Goal: Task Accomplishment & Management: Use online tool/utility

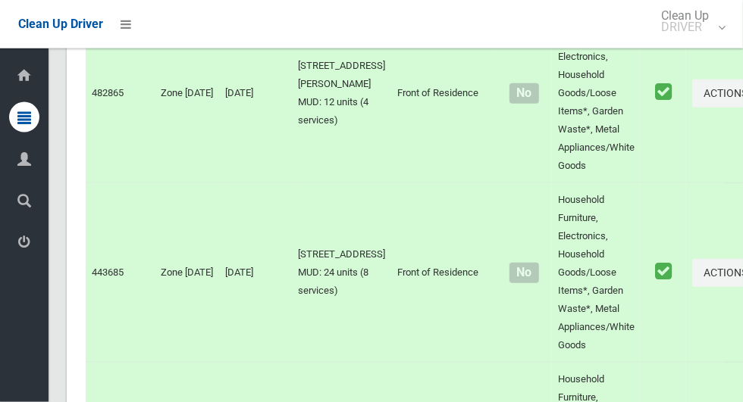
scroll to position [7607, 0]
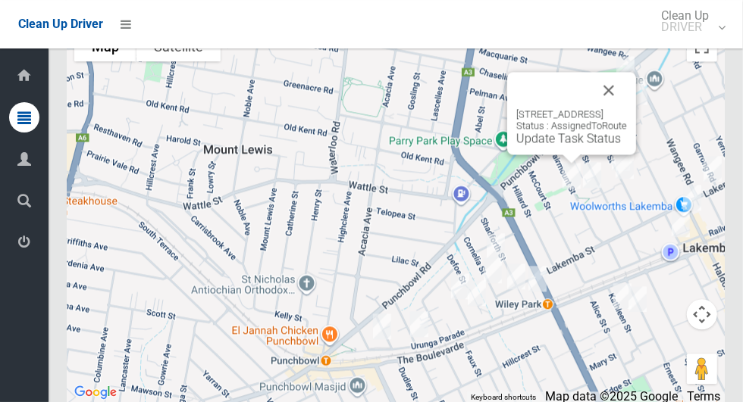
click at [543, 145] on link "Update Task Status" at bounding box center [568, 138] width 105 height 14
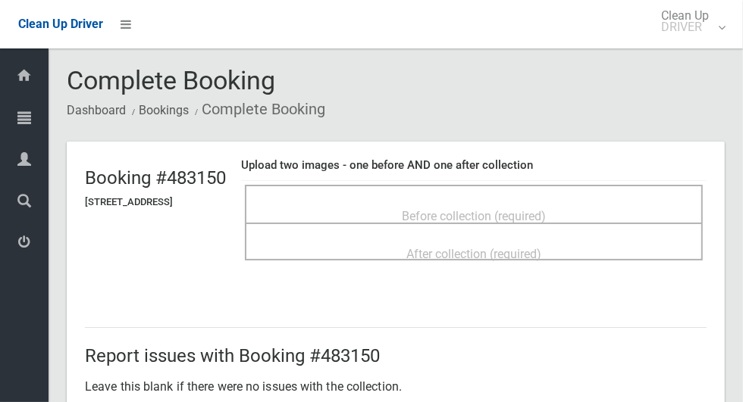
click at [430, 209] on span "Before collection (required)" at bounding box center [474, 216] width 144 height 14
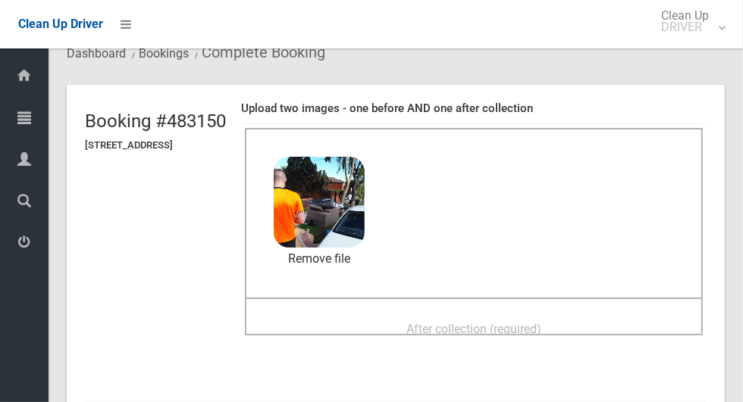
scroll to position [58, 0]
click at [452, 314] on div "After collection (required)" at bounding box center [473, 328] width 424 height 28
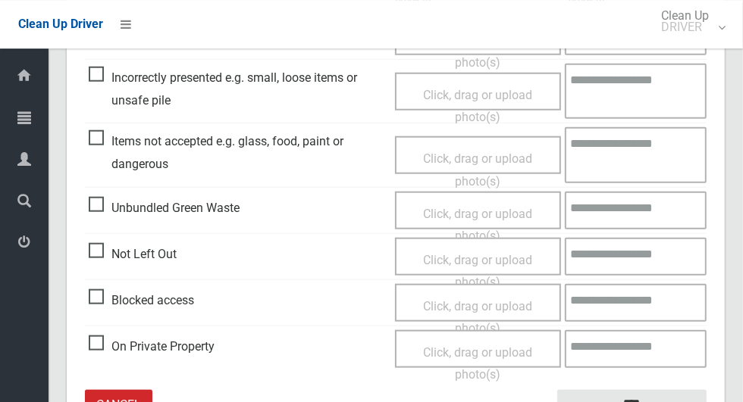
scroll to position [783, 0]
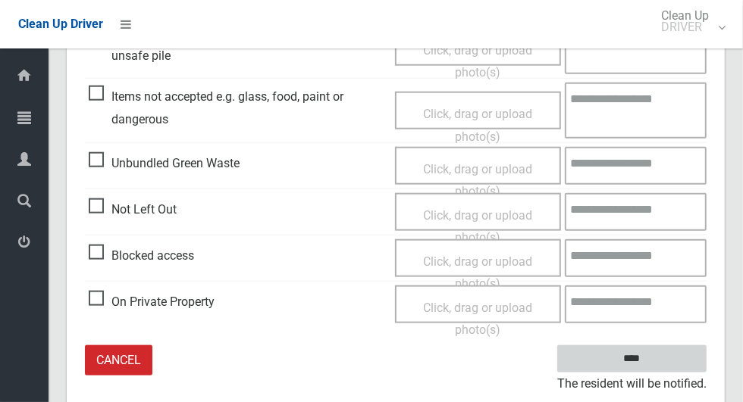
click at [643, 356] on input "****" at bounding box center [631, 360] width 149 height 28
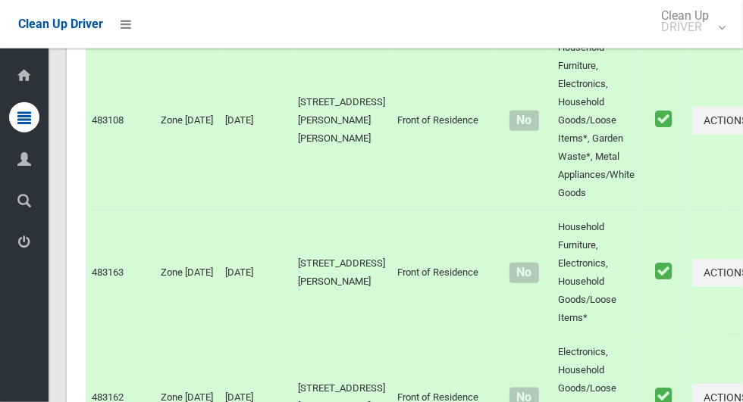
scroll to position [7607, 0]
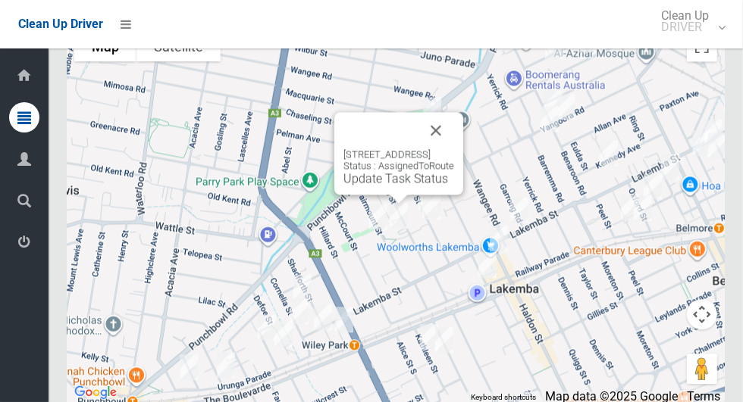
click at [388, 186] on link "Update Task Status" at bounding box center [395, 178] width 105 height 14
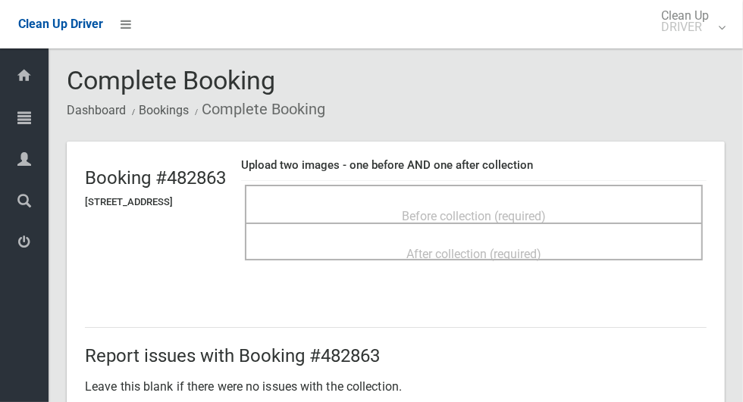
click at [372, 202] on div "Before collection (required)" at bounding box center [473, 216] width 424 height 28
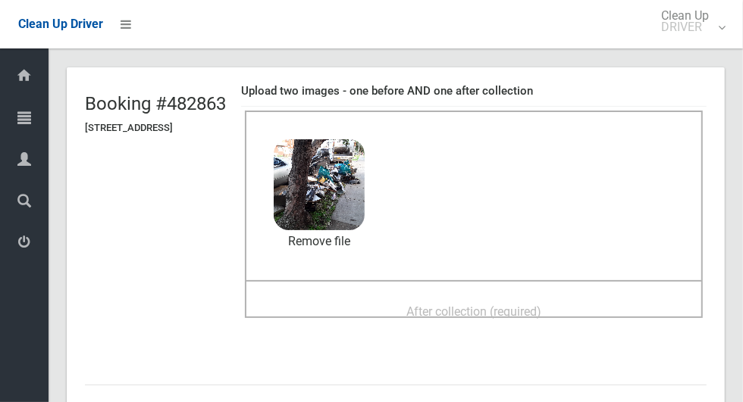
scroll to position [75, 0]
click at [465, 311] on span "After collection (required)" at bounding box center [473, 311] width 135 height 14
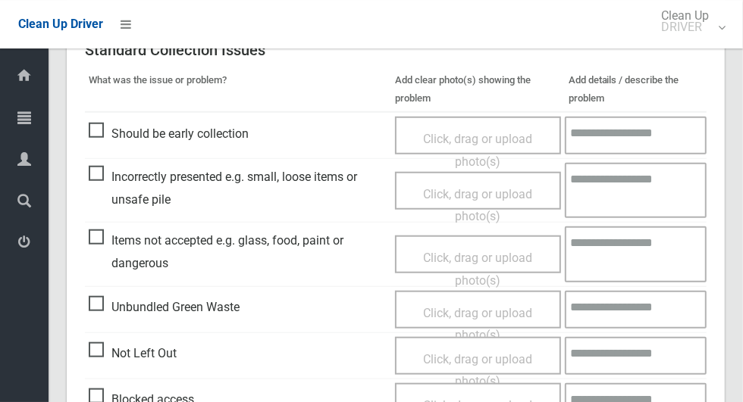
scroll to position [783, 0]
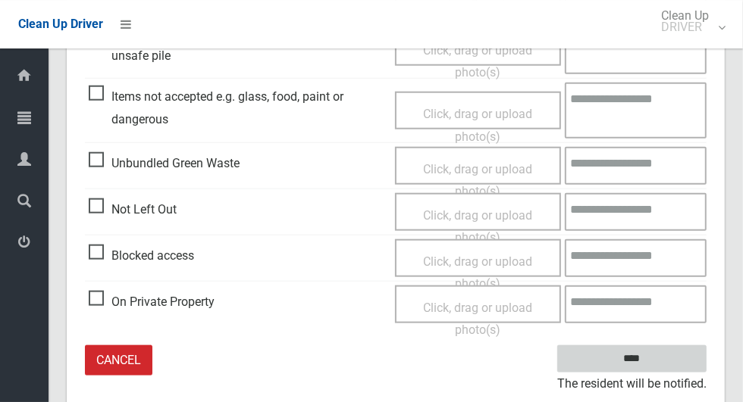
click at [661, 365] on input "****" at bounding box center [631, 360] width 149 height 28
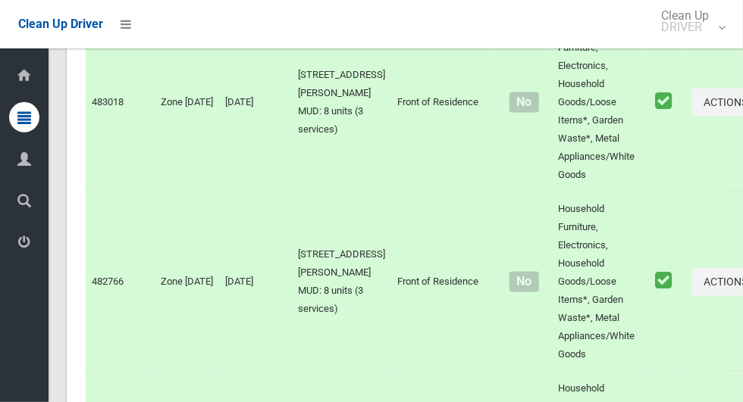
scroll to position [7607, 0]
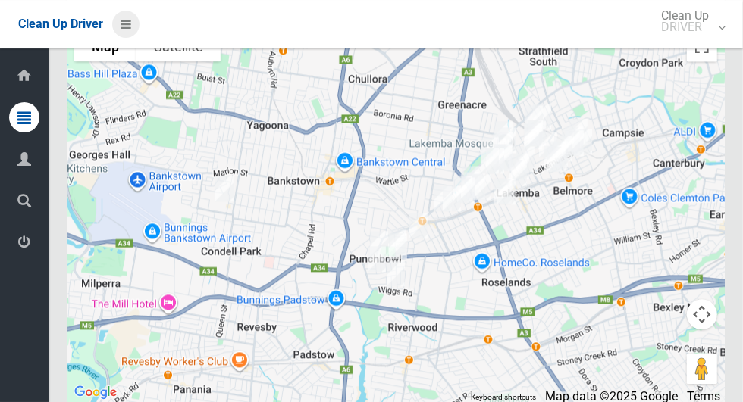
click at [124, 31] on icon at bounding box center [125, 24] width 11 height 26
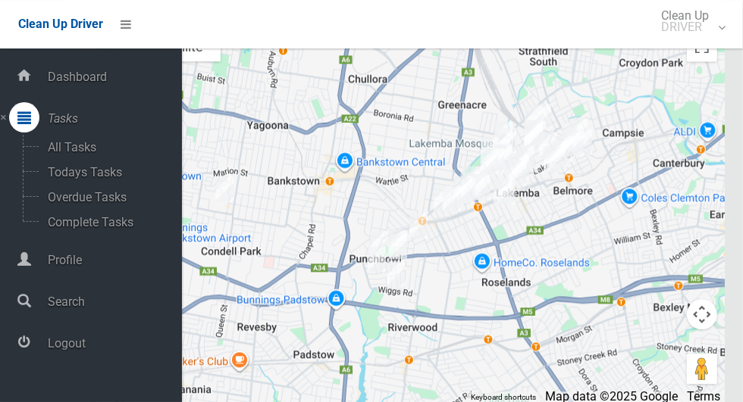
click at [119, 349] on span "Logout" at bounding box center [112, 343] width 139 height 14
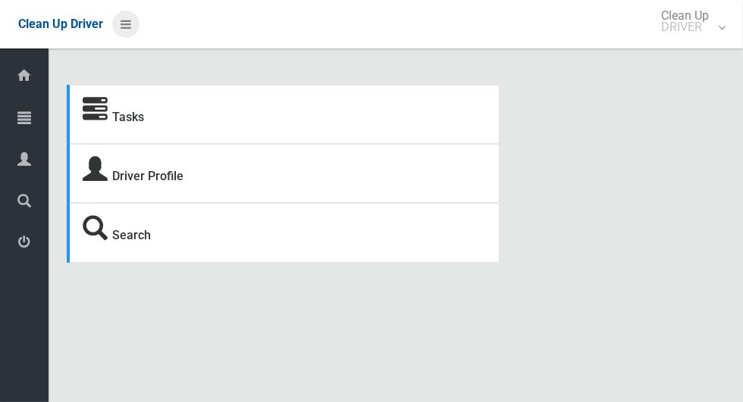
click at [125, 25] on icon at bounding box center [125, 24] width 11 height 26
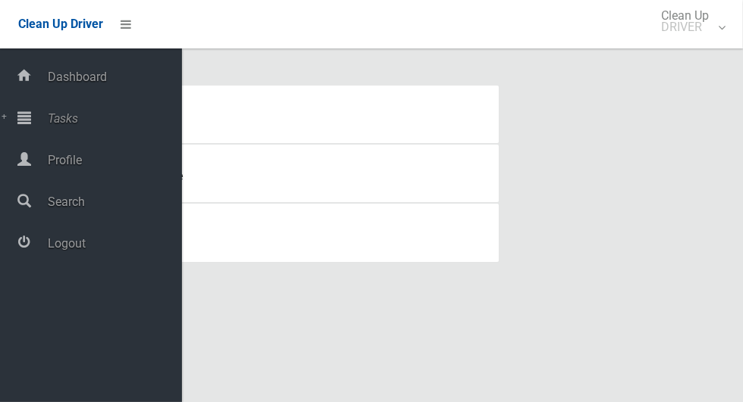
click at [50, 126] on span "Tasks" at bounding box center [112, 118] width 139 height 14
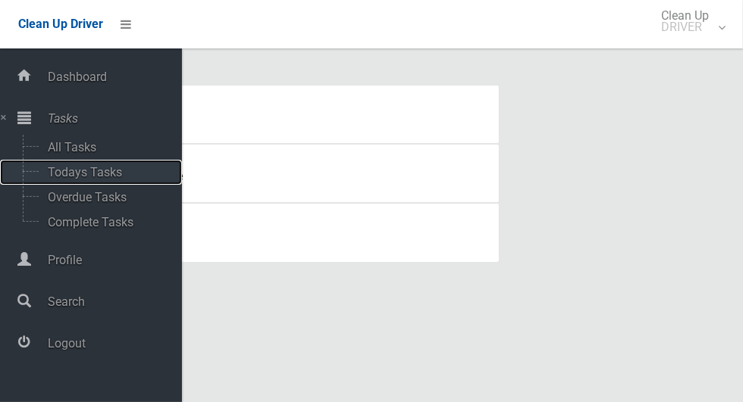
click at [51, 177] on span "Todays Tasks" at bounding box center [106, 172] width 126 height 14
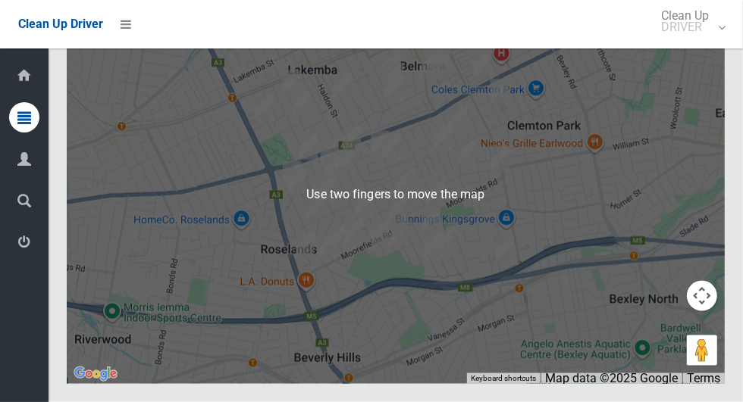
scroll to position [6951, 0]
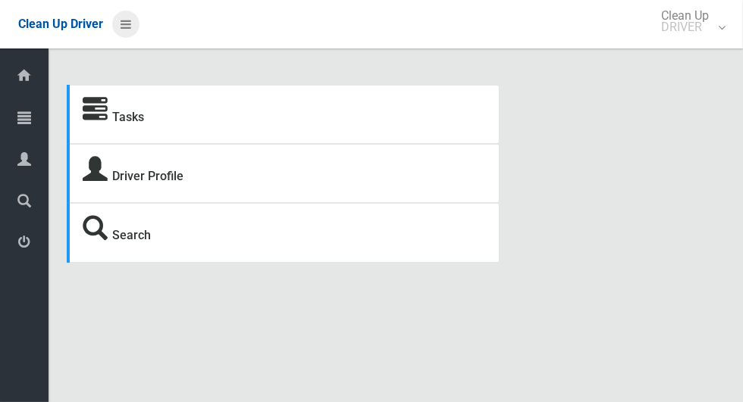
click at [131, 30] on icon at bounding box center [125, 24] width 11 height 26
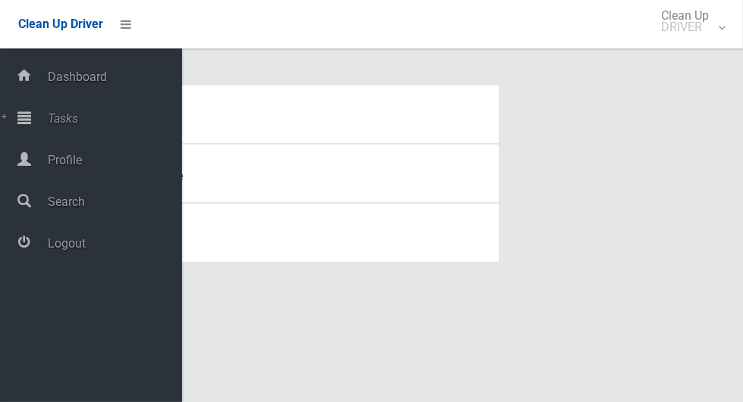
click at [106, 124] on span "Tasks" at bounding box center [112, 118] width 139 height 14
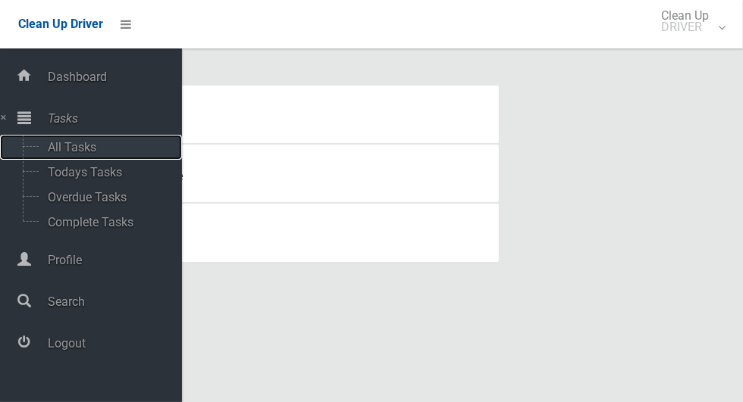
click at [96, 149] on span "All Tasks" at bounding box center [106, 147] width 126 height 14
click at [108, 180] on span "Todays Tasks" at bounding box center [106, 172] width 126 height 14
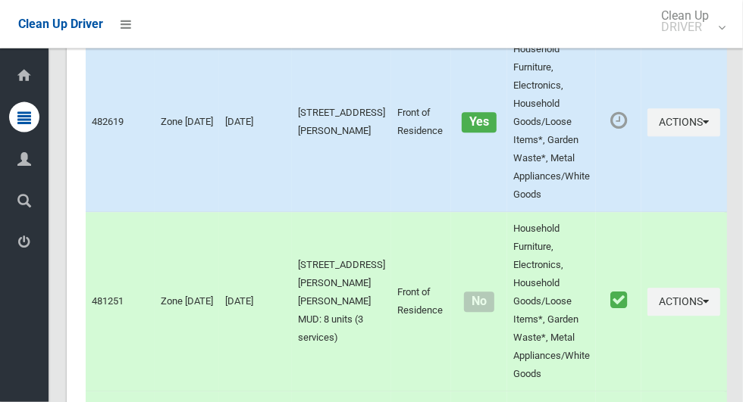
scroll to position [4949, 0]
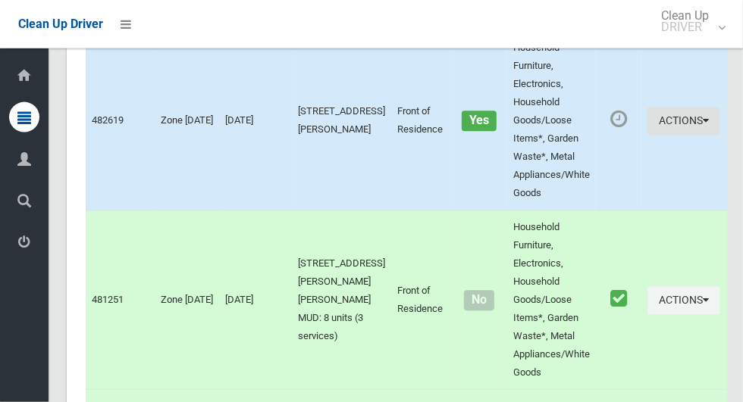
click at [675, 136] on button "Actions" at bounding box center [683, 122] width 73 height 28
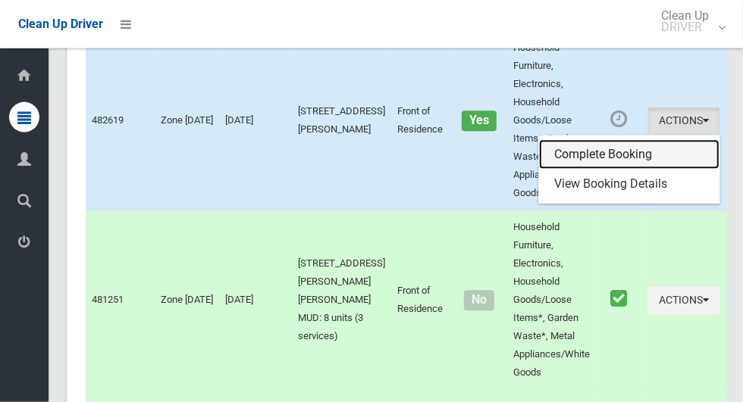
click at [621, 170] on link "Complete Booking" at bounding box center [629, 155] width 180 height 30
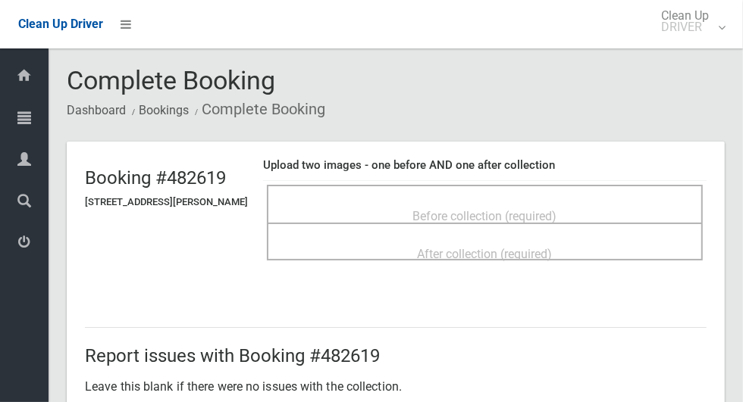
click at [420, 202] on div "Before collection (required)" at bounding box center [484, 216] width 402 height 28
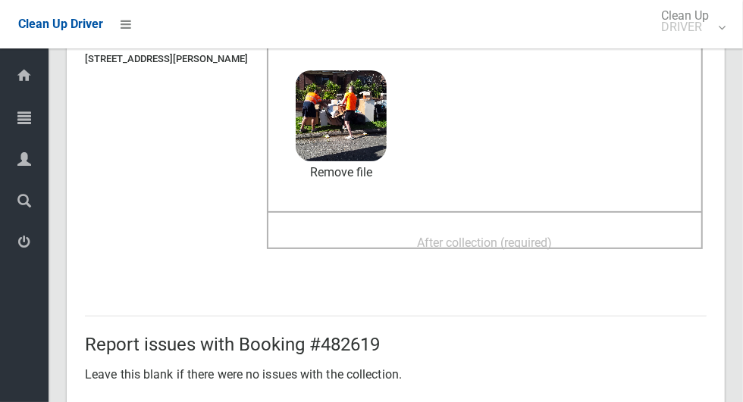
scroll to position [144, 0]
click at [474, 237] on span "After collection (required)" at bounding box center [485, 242] width 135 height 14
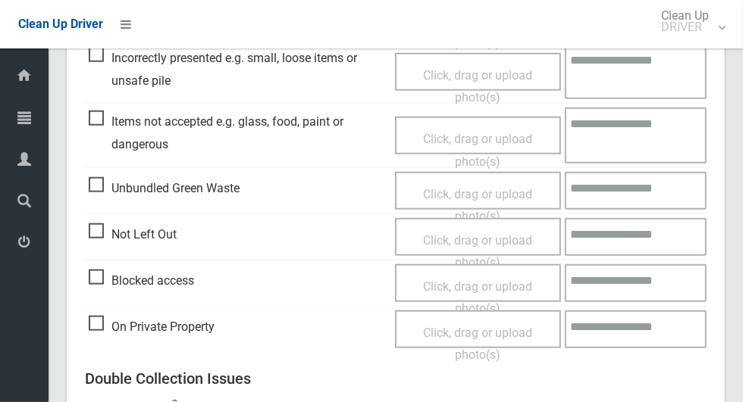
scroll to position [1240, 0]
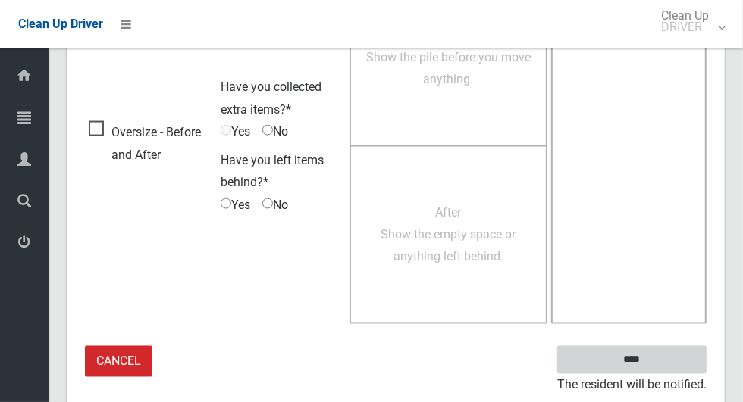
click at [658, 363] on input "****" at bounding box center [631, 360] width 149 height 28
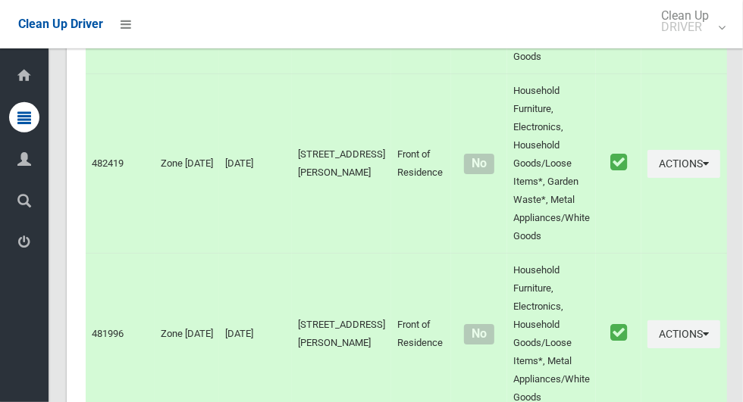
scroll to position [6771, 0]
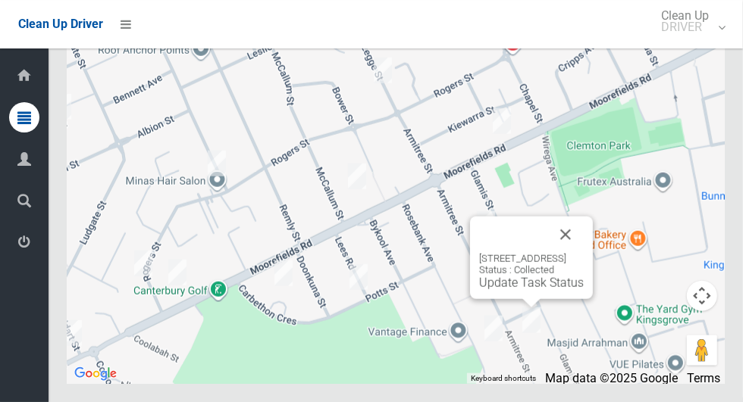
click at [583, 253] on button "Close" at bounding box center [565, 235] width 36 height 36
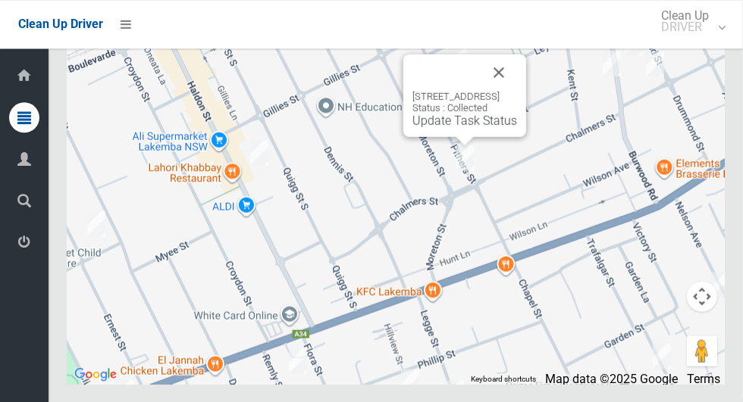
click at [517, 90] on button "Close" at bounding box center [498, 72] width 36 height 36
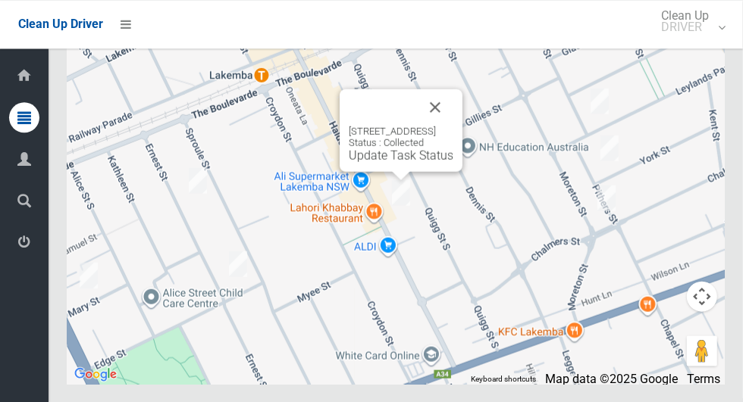
click at [453, 125] on button "Close" at bounding box center [435, 107] width 36 height 36
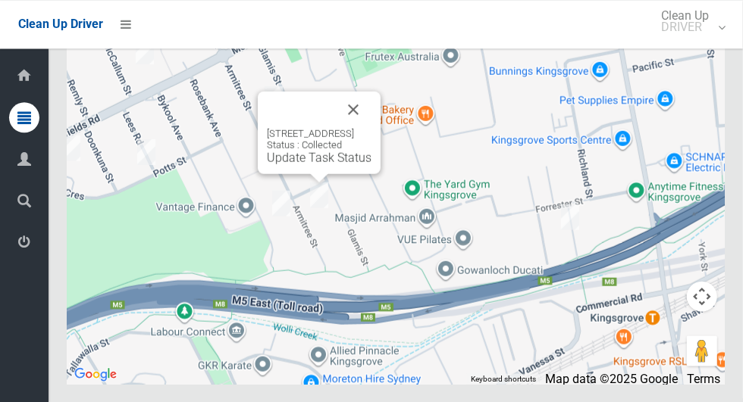
click at [371, 127] on button "Close" at bounding box center [353, 109] width 36 height 36
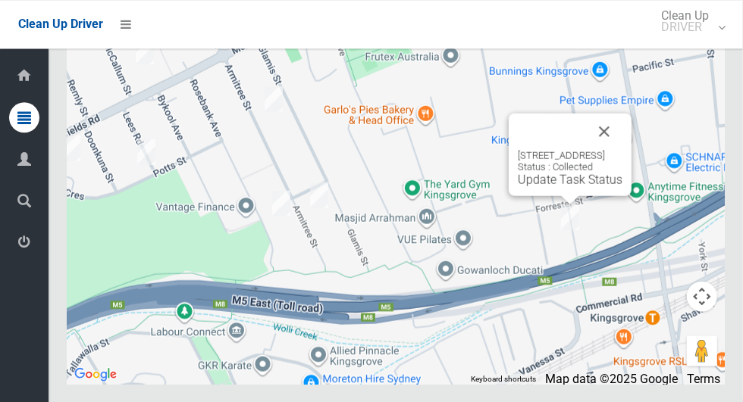
click at [622, 149] on button "Close" at bounding box center [604, 131] width 36 height 36
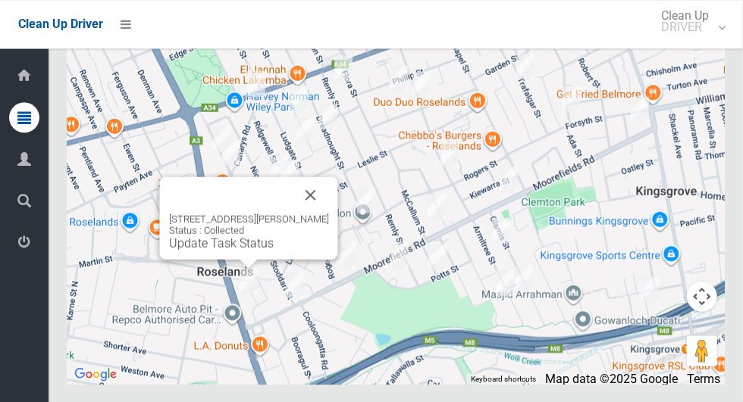
click at [324, 250] on div "284 King Georges Road, ROSELANDS NSW 2196 Status : Collected Update Task Status" at bounding box center [249, 231] width 160 height 37
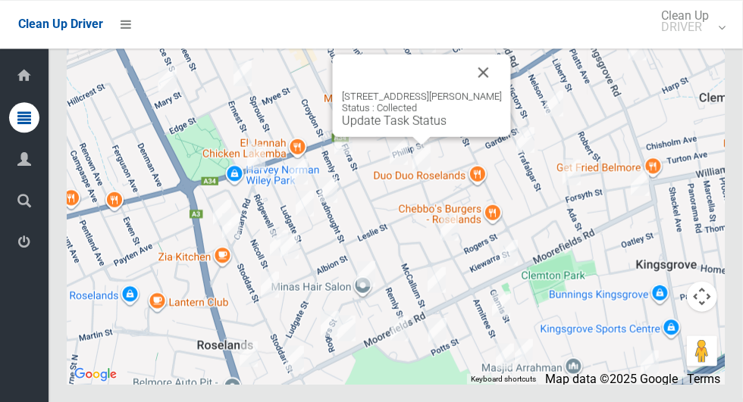
click at [486, 90] on button "Close" at bounding box center [483, 72] width 36 height 36
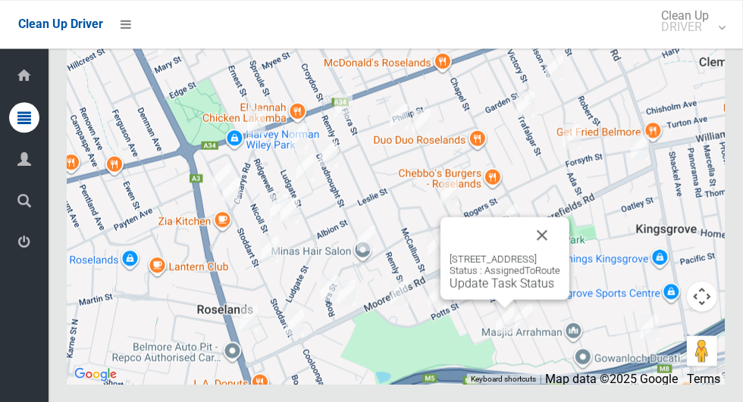
click at [560, 253] on button "Close" at bounding box center [542, 235] width 36 height 36
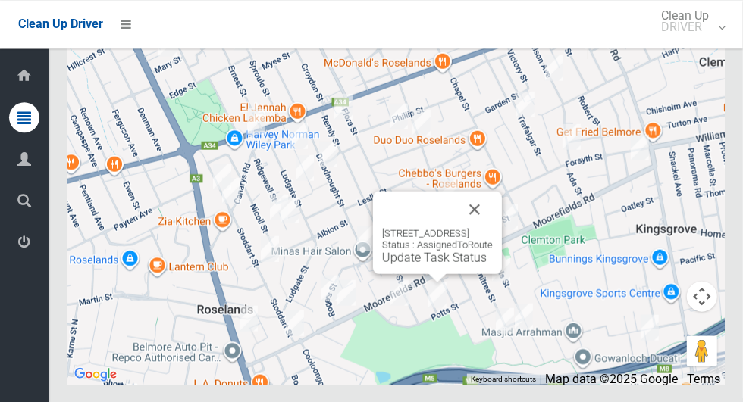
click at [493, 227] on button "Close" at bounding box center [474, 209] width 36 height 36
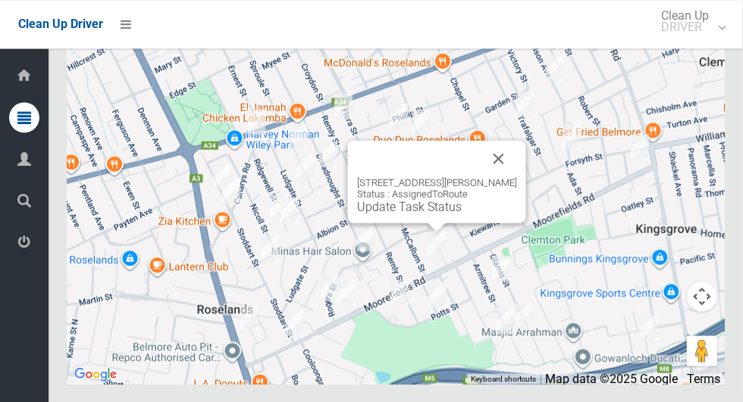
click at [517, 177] on button "Close" at bounding box center [498, 158] width 36 height 36
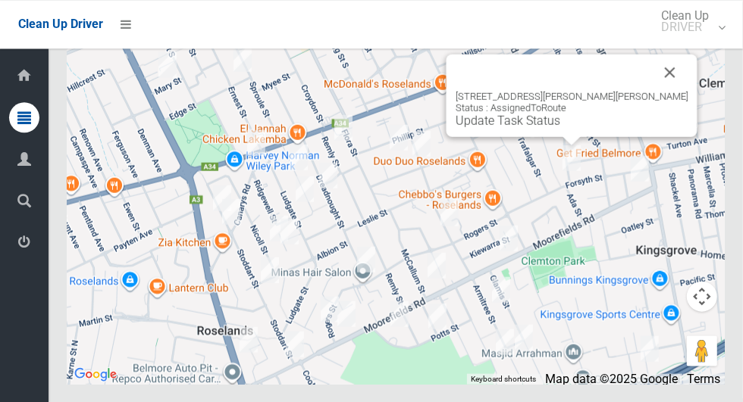
click at [652, 90] on button "Close" at bounding box center [670, 72] width 36 height 36
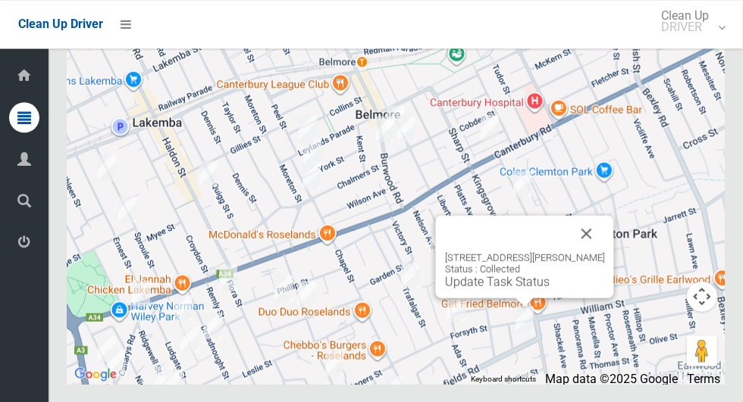
click at [583, 252] on button "Close" at bounding box center [586, 233] width 36 height 36
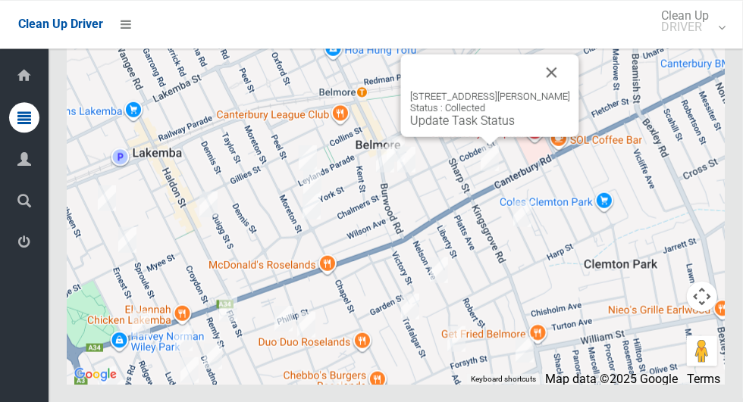
click at [565, 90] on button "Close" at bounding box center [551, 72] width 36 height 36
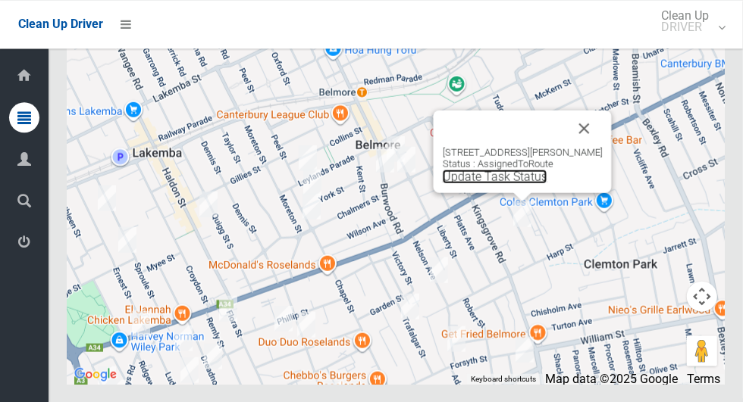
click at [493, 183] on link "Update Task Status" at bounding box center [495, 176] width 105 height 14
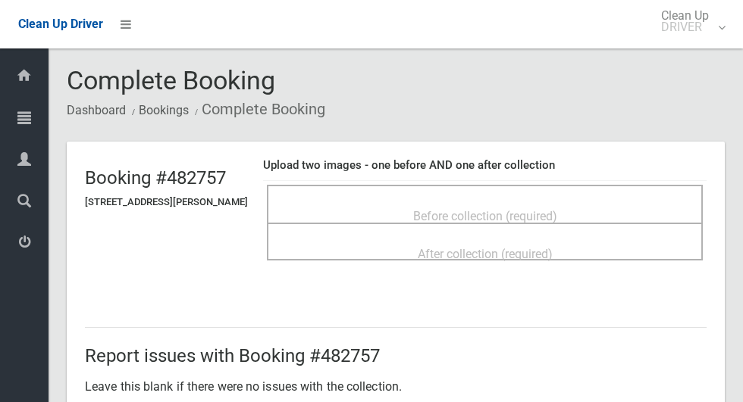
click at [455, 209] on span "Before collection (required)" at bounding box center [485, 216] width 144 height 14
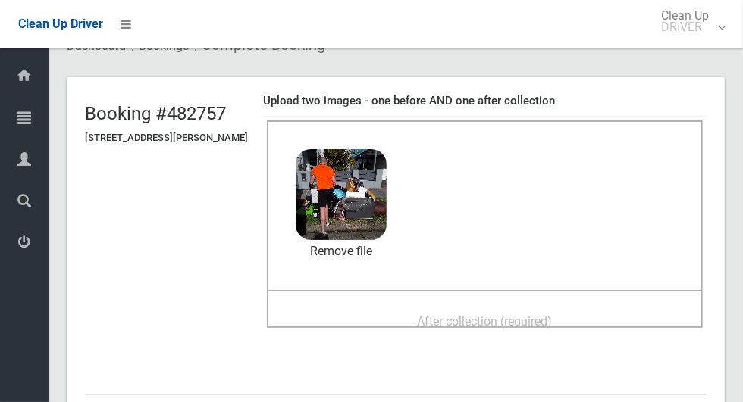
scroll to position [69, 0]
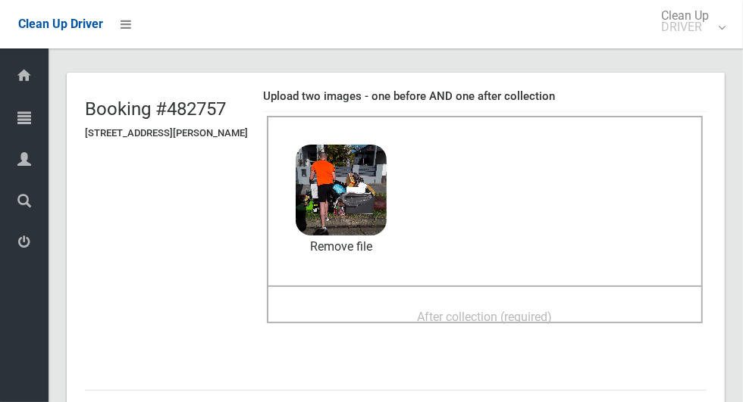
click at [479, 310] on span "After collection (required)" at bounding box center [485, 317] width 135 height 14
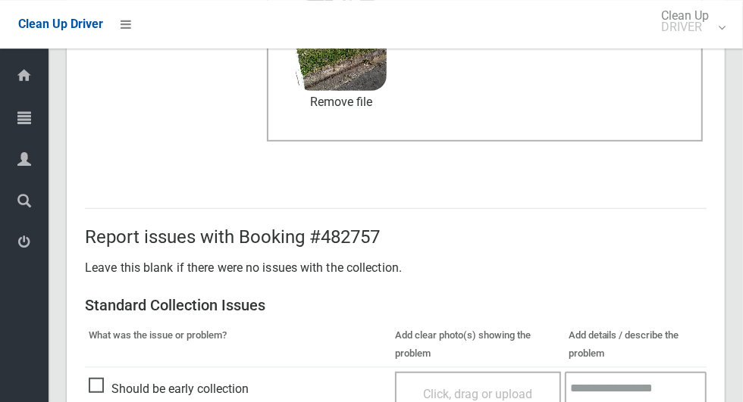
scroll to position [1240, 0]
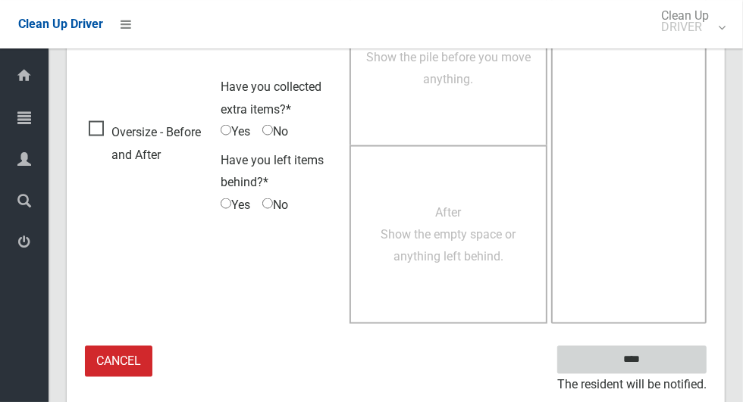
click at [658, 364] on input "****" at bounding box center [631, 360] width 149 height 28
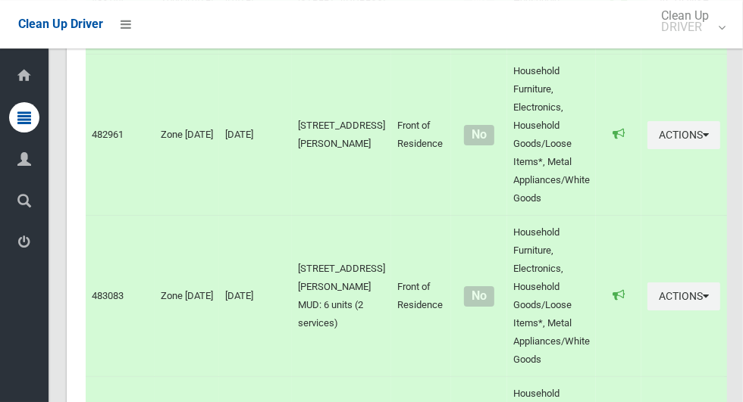
scroll to position [6771, 0]
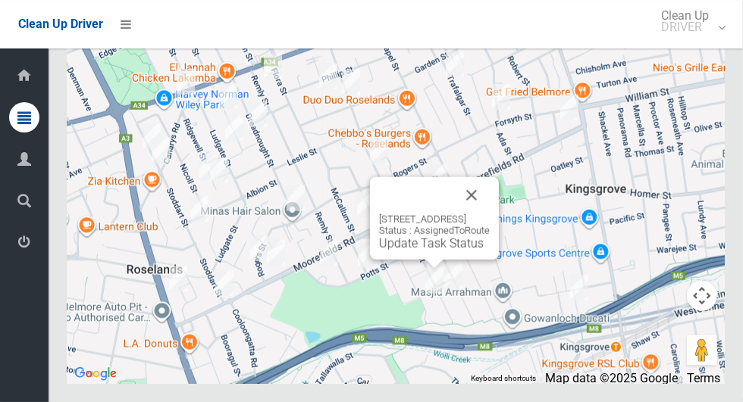
click at [490, 214] on button "Close" at bounding box center [471, 195] width 36 height 36
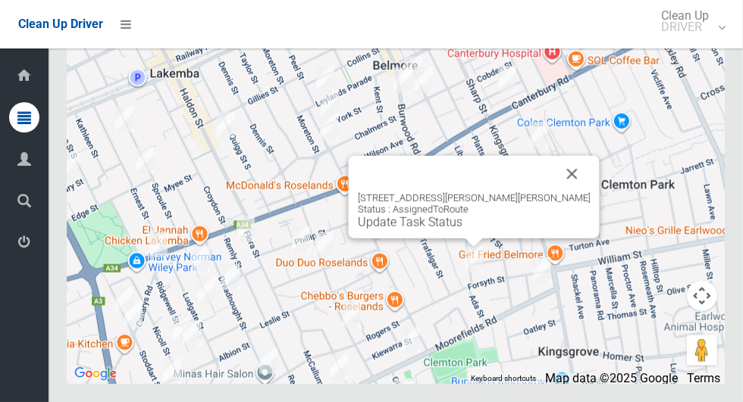
click at [554, 192] on button "Close" at bounding box center [572, 174] width 36 height 36
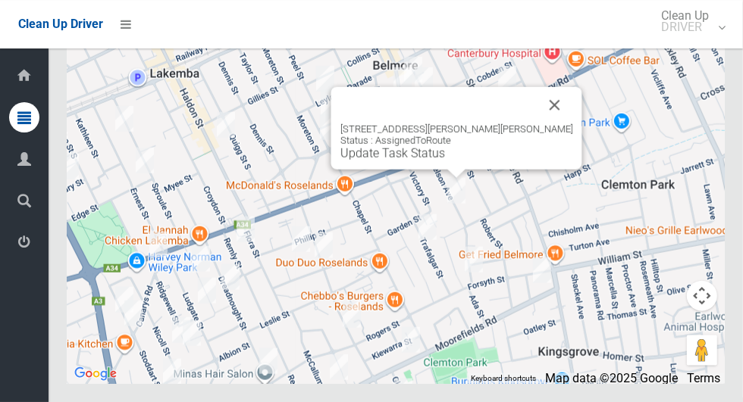
click at [536, 124] on button "Close" at bounding box center [554, 105] width 36 height 36
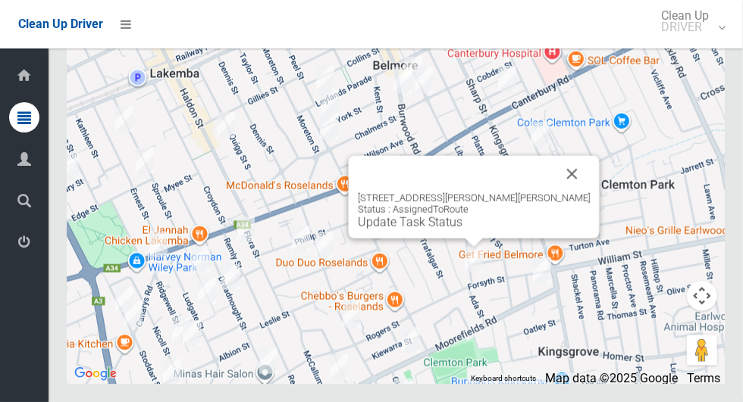
click at [554, 192] on button "Close" at bounding box center [572, 174] width 36 height 36
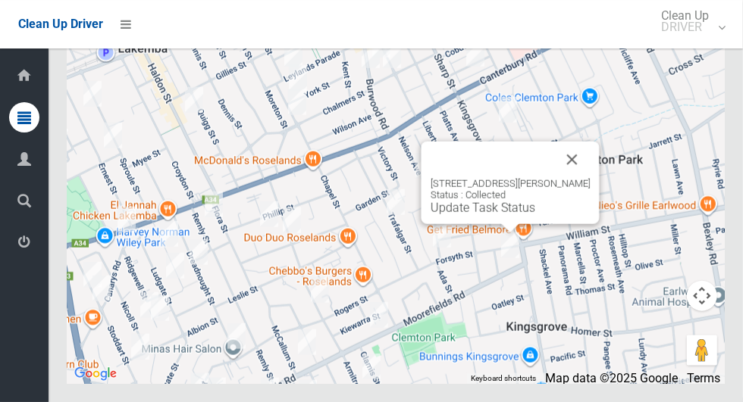
click at [584, 178] on button "Close" at bounding box center [572, 160] width 36 height 36
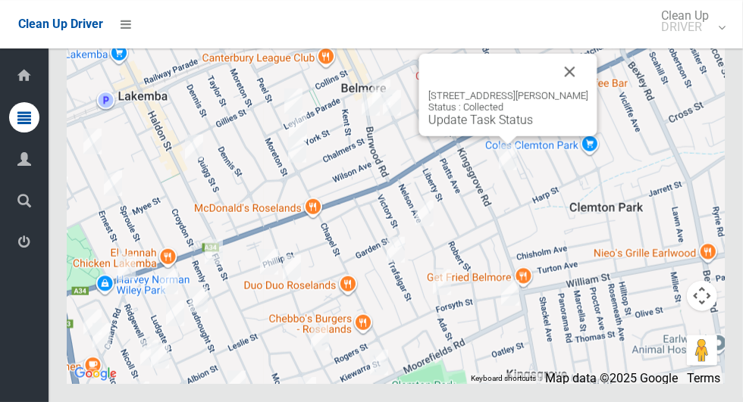
click at [597, 96] on div "29 Chelmsford Avenue, BELMORE NSW 2192 Status : Collected Update Task Status" at bounding box center [508, 95] width 178 height 83
click at [588, 90] on button "Close" at bounding box center [570, 72] width 36 height 36
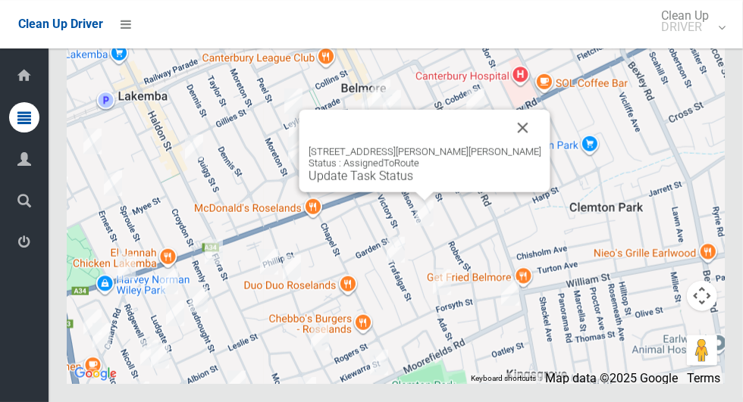
click at [505, 146] on button "Close" at bounding box center [523, 128] width 36 height 36
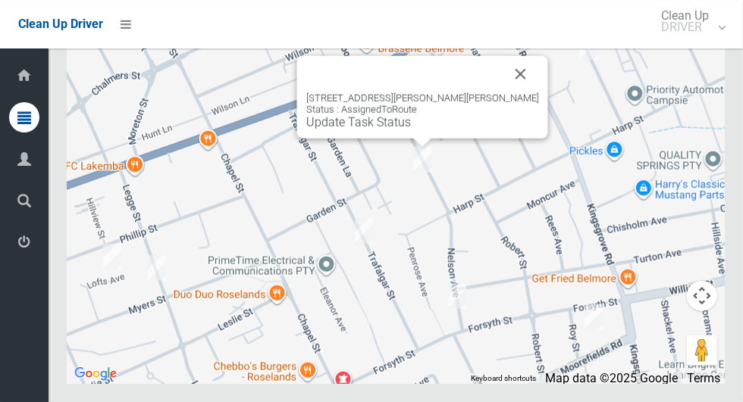
click at [502, 92] on button "Close" at bounding box center [520, 74] width 36 height 36
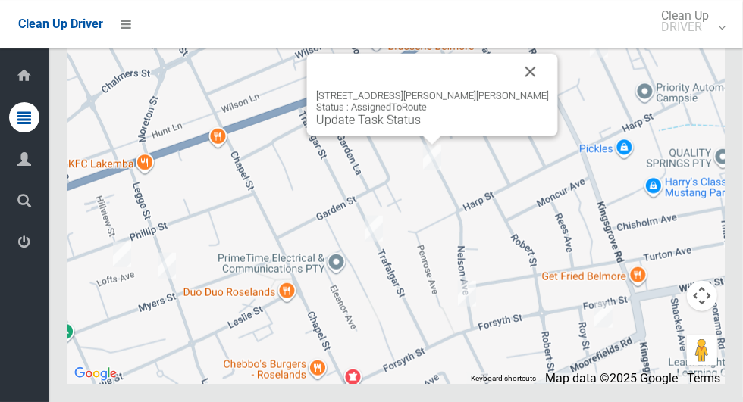
click at [411, 127] on link "Update Task Status" at bounding box center [368, 120] width 105 height 14
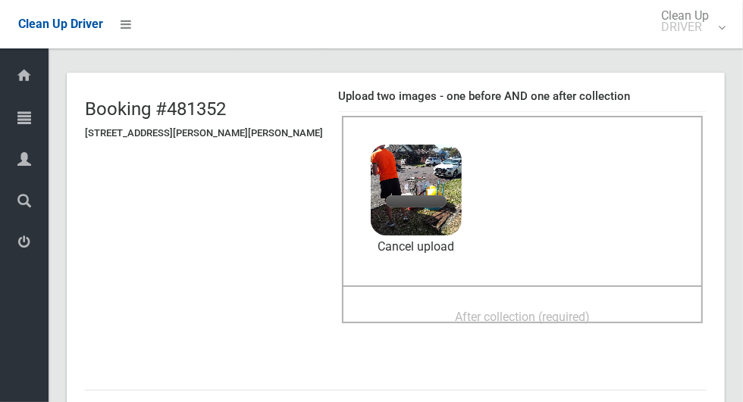
scroll to position [70, 0]
click at [455, 309] on span "After collection (required)" at bounding box center [522, 316] width 135 height 14
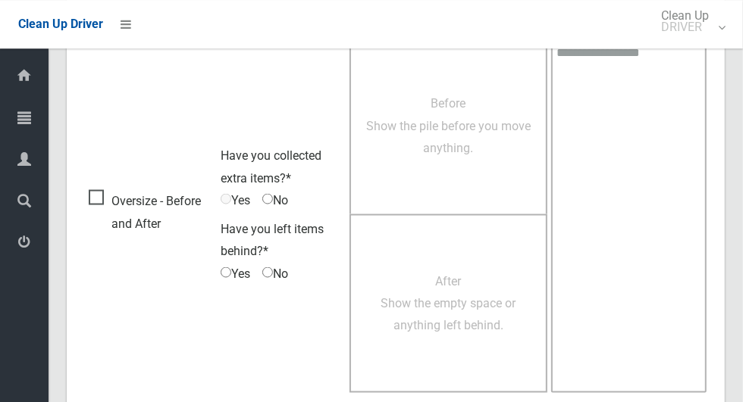
scroll to position [1240, 0]
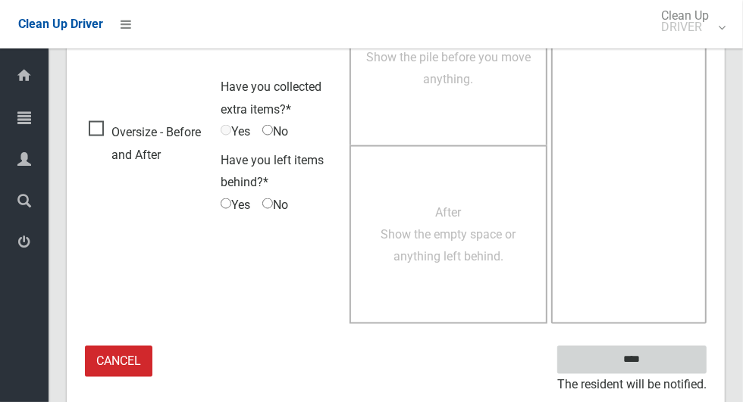
click at [658, 364] on input "****" at bounding box center [631, 360] width 149 height 28
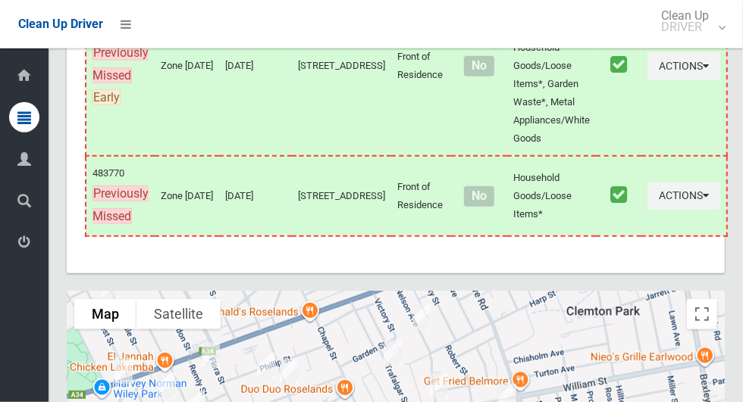
scroll to position [6771, 0]
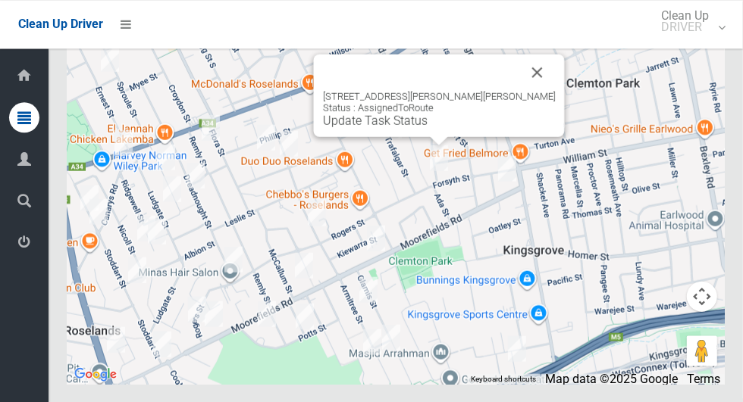
click at [421, 127] on link "Update Task Status" at bounding box center [375, 120] width 105 height 14
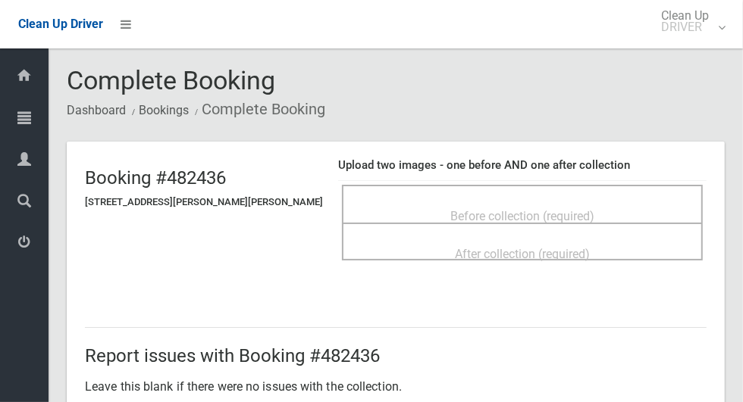
click at [490, 210] on span "Before collection (required)" at bounding box center [522, 216] width 144 height 14
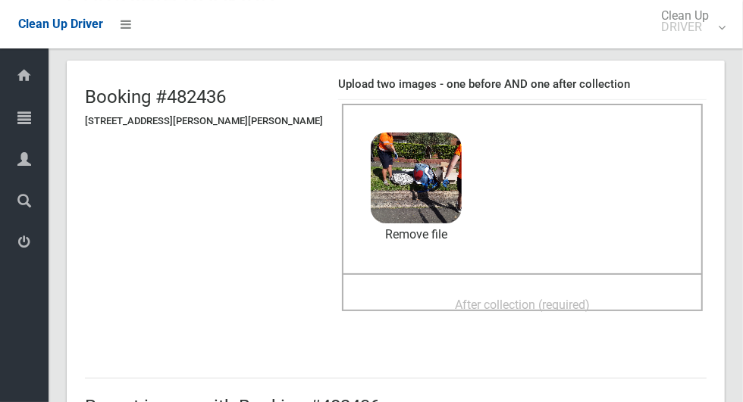
scroll to position [92, 0]
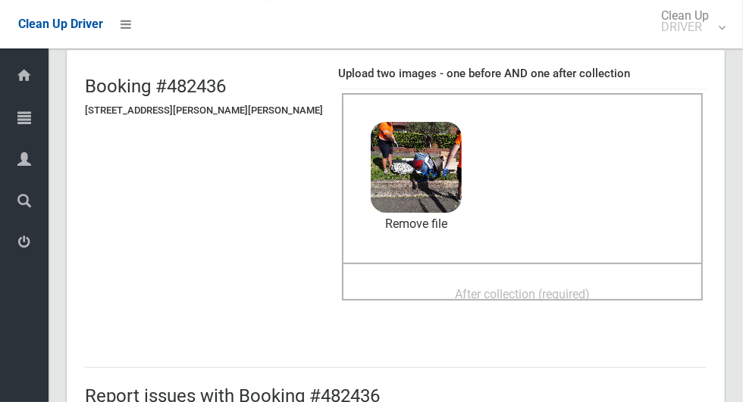
click at [480, 287] on span "After collection (required)" at bounding box center [522, 294] width 135 height 14
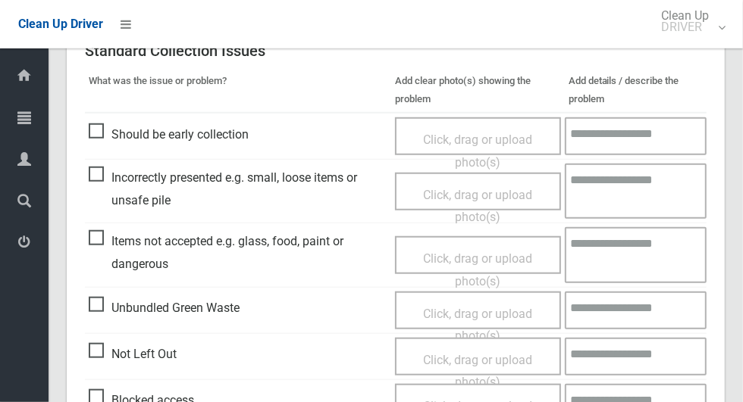
scroll to position [1240, 0]
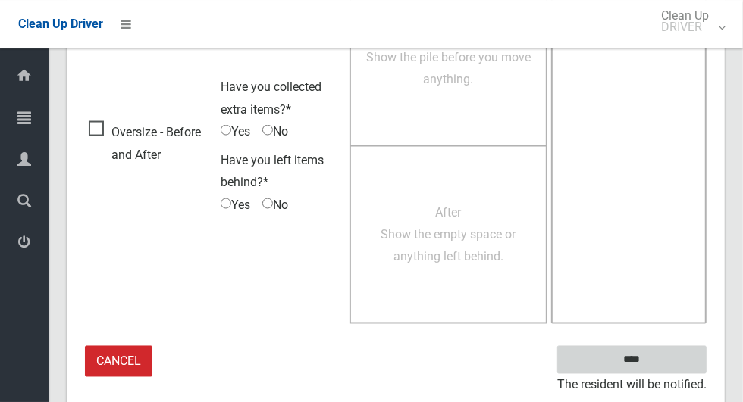
click at [662, 357] on input "****" at bounding box center [631, 360] width 149 height 28
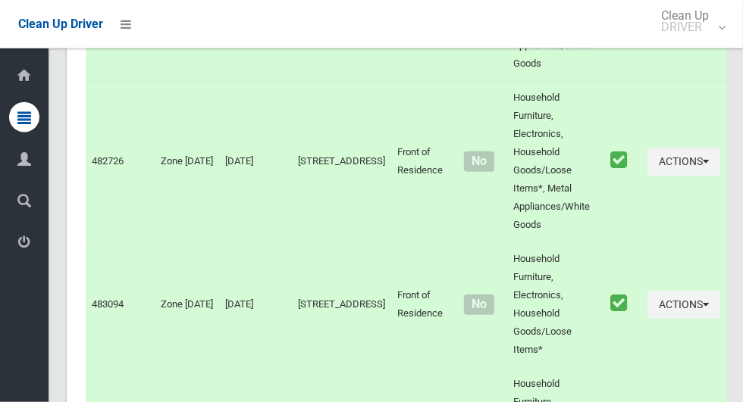
scroll to position [6771, 0]
